Goal: Check status: Check status

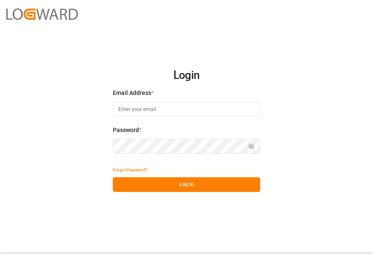
type input "[PERSON_NAME][EMAIL_ADDRESS][PERSON_NAME][DOMAIN_NAME]"
click at [210, 188] on button "Log In" at bounding box center [187, 184] width 148 height 15
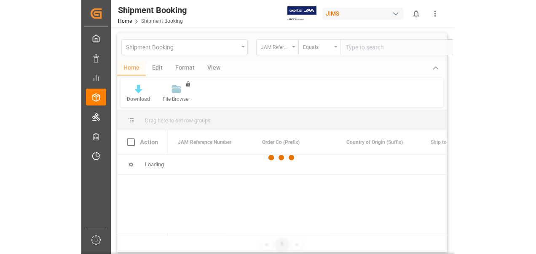
scroll to position [0, 14]
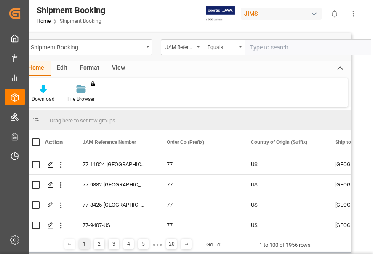
type input "77-11041-CN"
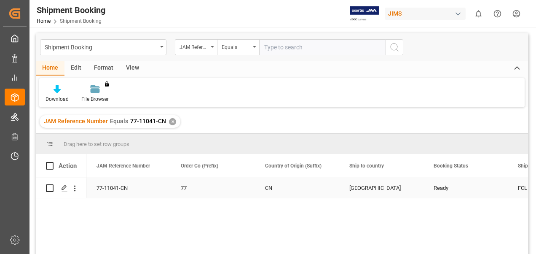
click at [362, 190] on div "[GEOGRAPHIC_DATA]" at bounding box center [381, 187] width 64 height 19
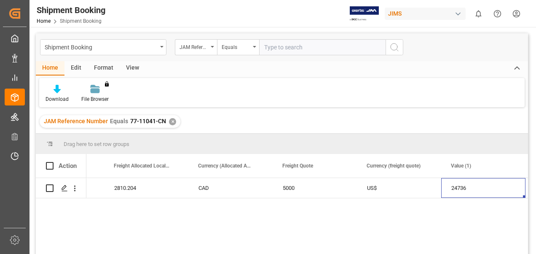
scroll to position [0, 1838]
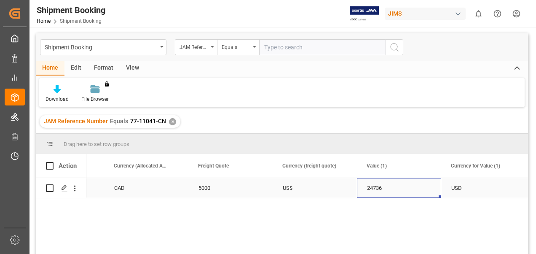
click at [365, 195] on div "24736" at bounding box center [399, 188] width 84 height 20
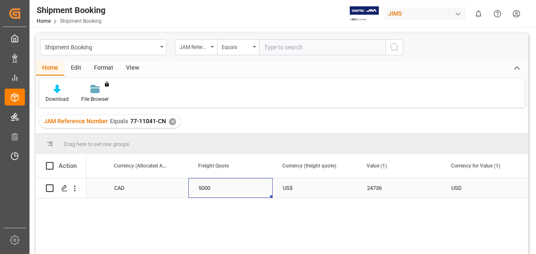
click at [212, 194] on div "5000" at bounding box center [230, 188] width 84 height 20
